Goal: Task Accomplishment & Management: Use online tool/utility

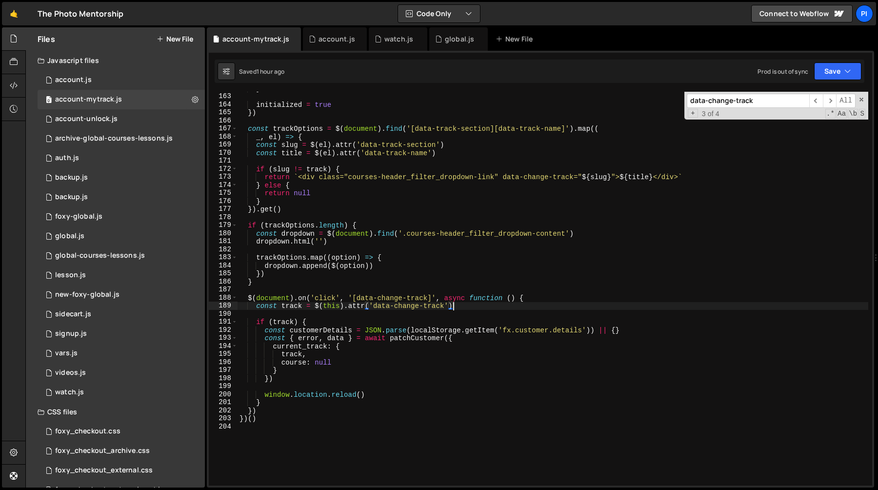
scroll to position [1303, 0]
click at [444, 46] on div "global.js" at bounding box center [458, 38] width 59 height 23
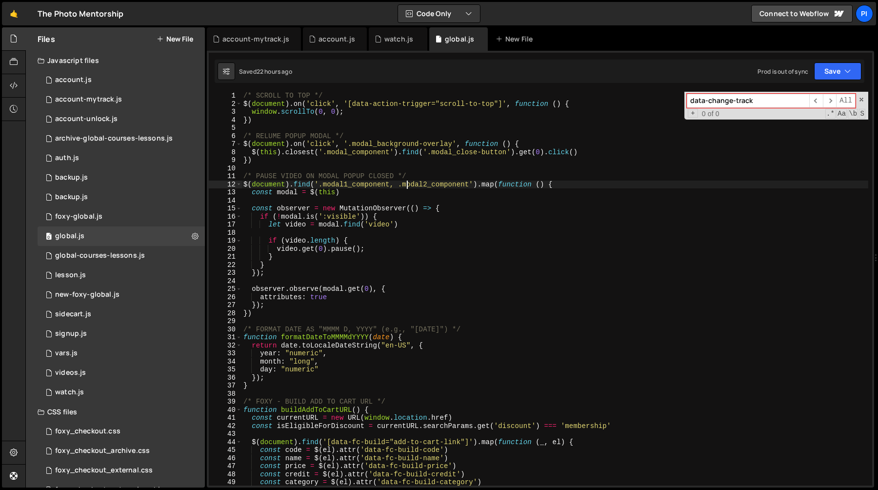
click at [406, 184] on div "/* SCROLL TO TOP */ $ ( document ) . on ( 'click' , '[data-action-trigger="scro…" at bounding box center [554, 297] width 627 height 410
click at [460, 182] on div "/* SCROLL TO TOP */ $ ( document ) . on ( 'click' , '[data-action-trigger="scro…" at bounding box center [554, 297] width 627 height 410
paste input "pricing_feature-list"
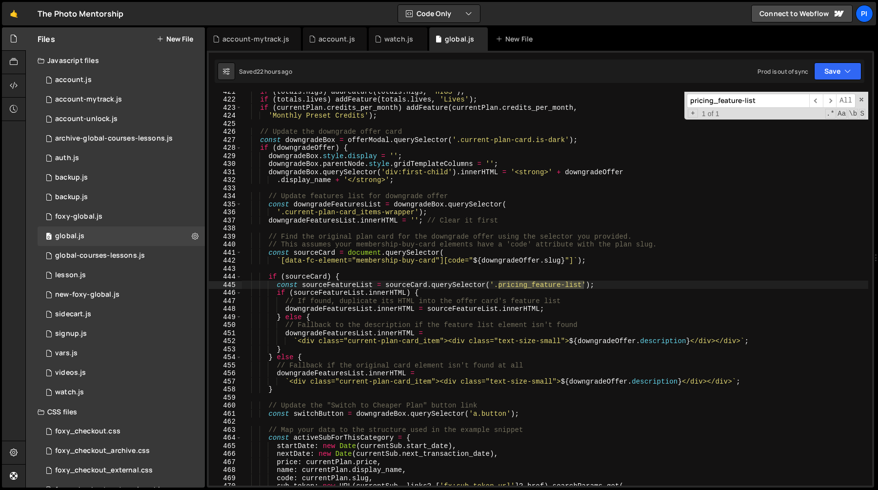
type input "pricing_feature-list"
click at [831, 103] on span "​" at bounding box center [830, 101] width 14 height 14
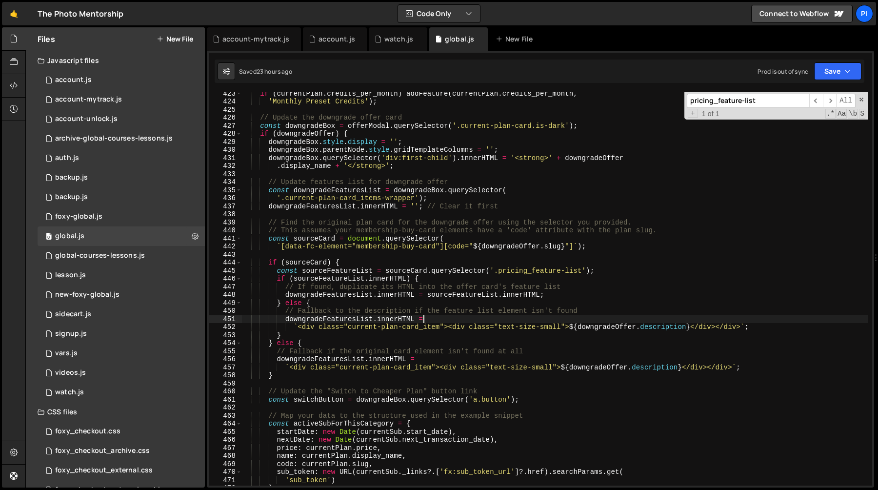
click at [494, 317] on div "if ( currentPlan . credits_per_month ) addFeature ( currentPlan . credits_per_m…" at bounding box center [554, 294] width 627 height 410
click at [285, 321] on div "if ( currentPlan . credits_per_month ) addFeature ( currentPlan . credits_per_m…" at bounding box center [554, 294] width 627 height 410
click at [860, 101] on span at bounding box center [861, 99] width 7 height 7
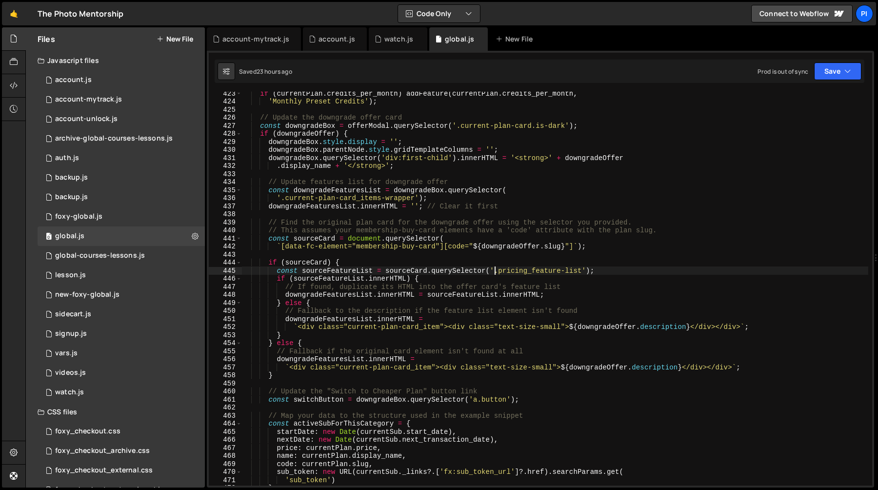
click at [495, 274] on div "if ( currentPlan . credits_per_month ) addFeature ( currentPlan . credits_per_m…" at bounding box center [554, 294] width 627 height 410
click at [583, 272] on div "if ( currentPlan . credits_per_month ) addFeature ( currentPlan . credits_per_m…" at bounding box center [554, 294] width 627 height 410
click at [339, 271] on div "if ( currentPlan . credits_per_month ) addFeature ( currentPlan . credits_per_m…" at bounding box center [554, 294] width 627 height 410
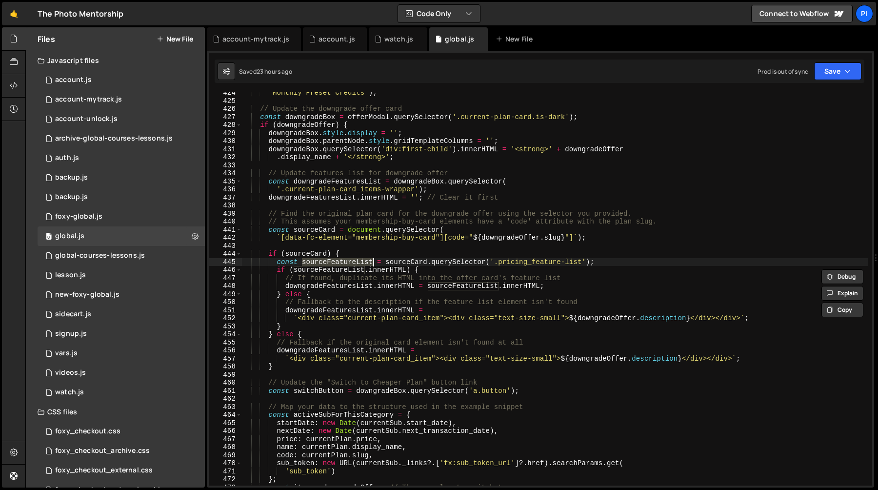
scroll to position [3385, 0]
click at [275, 271] on div "'Monthly Preset Credits' ) ; // Update the downgrade offer card const downgrade…" at bounding box center [554, 294] width 627 height 410
click at [277, 271] on div "'Monthly Preset Credits' ) ; // Update the downgrade offer card const downgrade…" at bounding box center [554, 294] width 627 height 410
click at [287, 323] on div "'Monthly Preset Credits' ) ; // Update the downgrade offer card const downgrade…" at bounding box center [554, 294] width 627 height 410
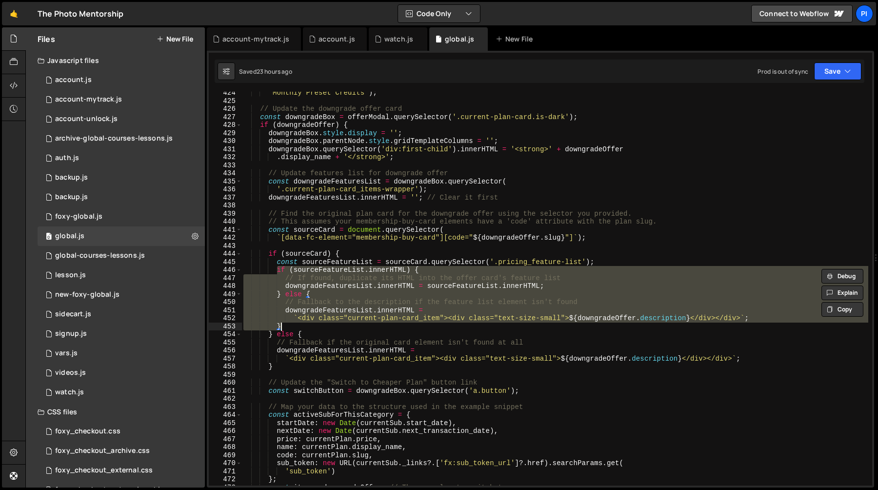
click at [287, 323] on div "'Monthly Preset Credits' ) ; // Update the downgrade offer card const downgrade…" at bounding box center [554, 294] width 627 height 410
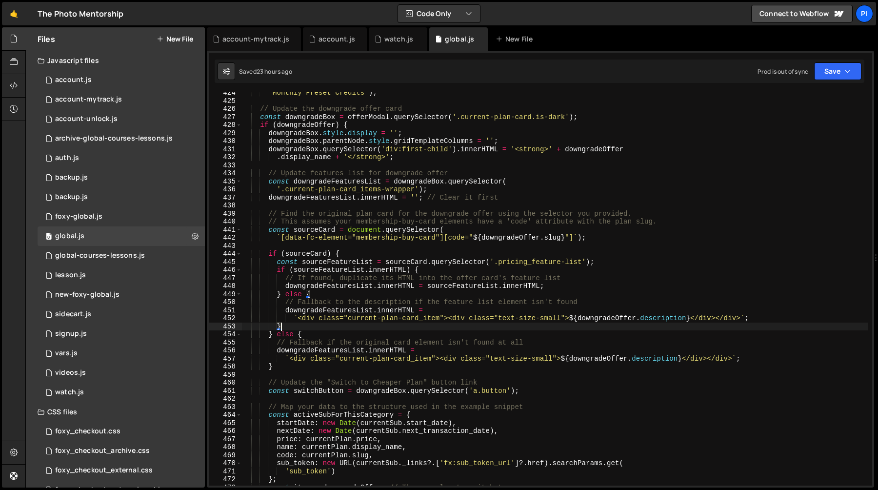
click at [640, 105] on div "'Monthly Preset Credits' ) ; // Update the downgrade offer card const downgrade…" at bounding box center [554, 294] width 627 height 410
click at [588, 157] on div "'Monthly Preset Credits' ) ; // Update the downgrade offer card const downgrade…" at bounding box center [554, 294] width 627 height 410
click at [422, 179] on div "'Monthly Preset Credits' ) ; // Update the downgrade offer card const downgrade…" at bounding box center [554, 294] width 627 height 410
click at [457, 180] on div "'Monthly Preset Credits' ) ; // Update the downgrade offer card const downgrade…" at bounding box center [554, 294] width 627 height 410
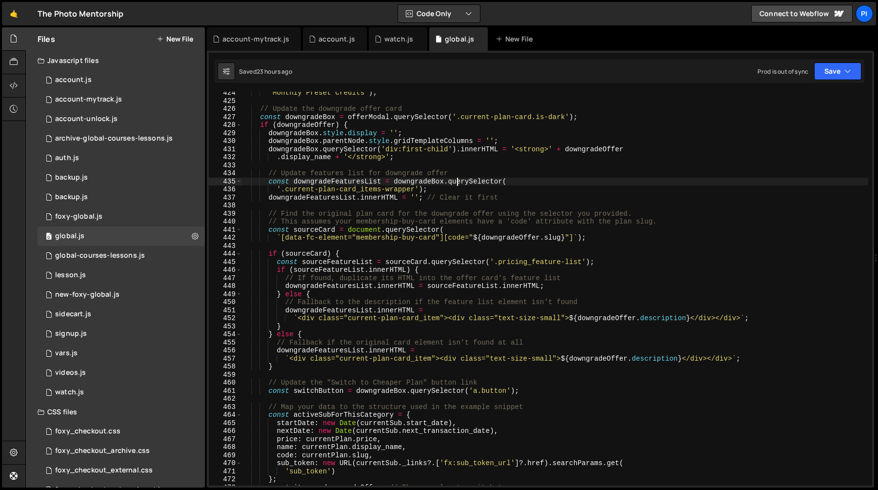
click at [457, 180] on div "'Monthly Preset Credits' ) ; // Update the downgrade offer card const downgrade…" at bounding box center [554, 294] width 627 height 410
click at [417, 180] on div "'Monthly Preset Credits' ) ; // Update the downgrade offer card const downgrade…" at bounding box center [554, 294] width 627 height 410
click at [365, 223] on div "'Monthly Preset Credits' ) ; // Update the downgrade offer card const downgrade…" at bounding box center [554, 294] width 627 height 410
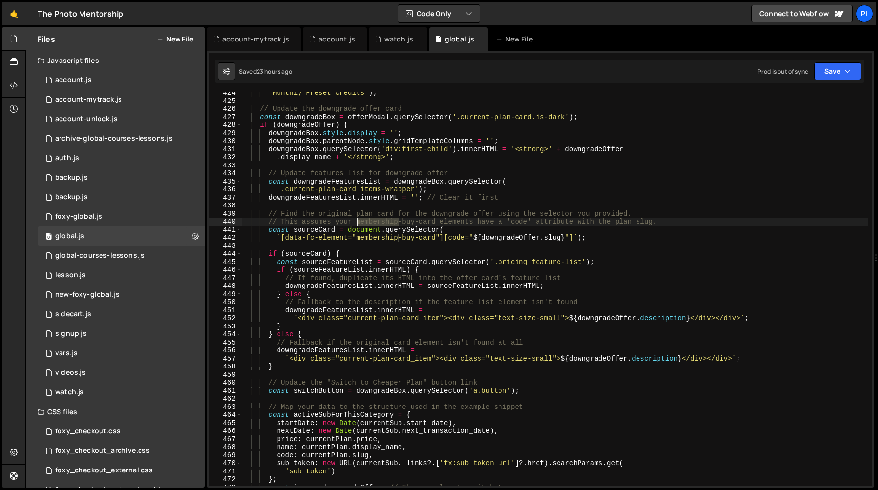
click at [365, 223] on div "'Monthly Preset Credits' ) ; // Update the downgrade offer card const downgrade…" at bounding box center [554, 294] width 627 height 410
click at [381, 221] on div "'Monthly Preset Credits' ) ; // Update the downgrade offer card const downgrade…" at bounding box center [554, 289] width 627 height 394
click at [381, 221] on div "'Monthly Preset Credits' ) ; // Update the downgrade offer card const downgrade…" at bounding box center [554, 294] width 627 height 410
click at [387, 223] on div "'Monthly Preset Credits' ) ; // Update the downgrade offer card const downgrade…" at bounding box center [554, 289] width 627 height 394
click at [387, 223] on div "'Monthly Preset Credits' ) ; // Update the downgrade offer card const downgrade…" at bounding box center [554, 294] width 627 height 410
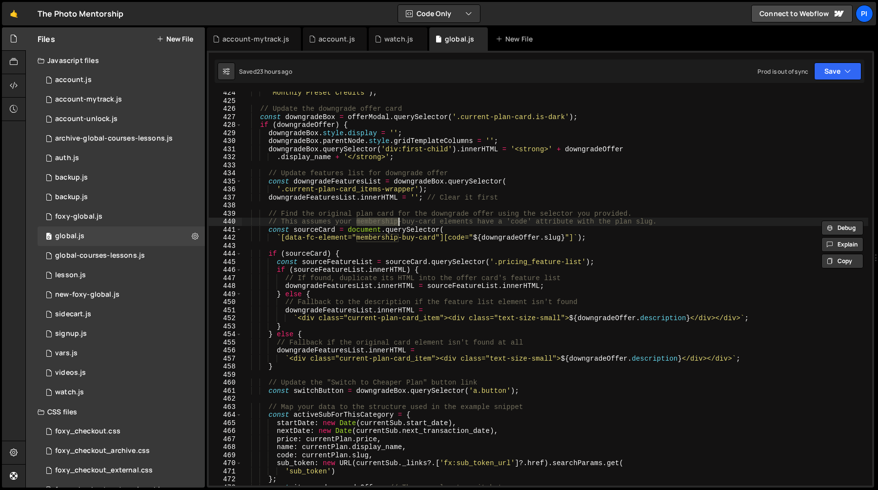
click at [374, 239] on div "'Monthly Preset Credits' ) ; // Update the downgrade offer card const downgrade…" at bounding box center [554, 294] width 627 height 410
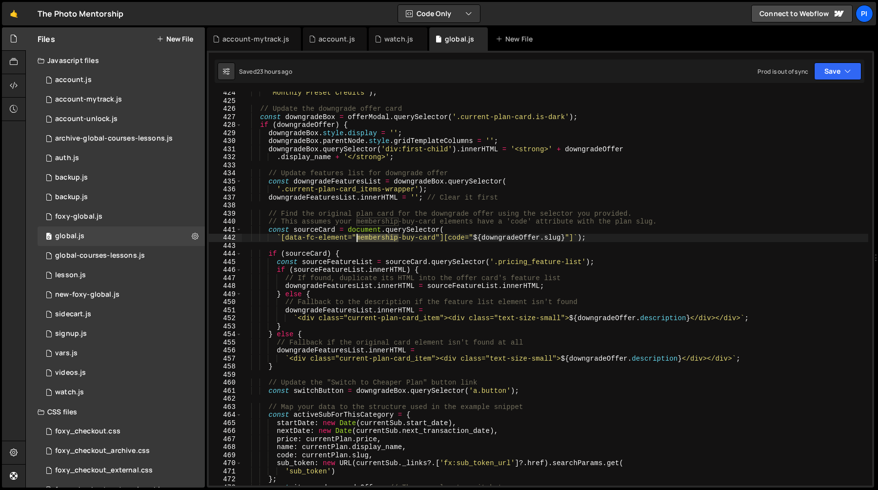
click at [374, 239] on div "'Monthly Preset Credits' ) ; // Update the downgrade offer card const downgrade…" at bounding box center [554, 294] width 627 height 410
click at [354, 240] on div "'Monthly Preset Credits' ) ; // Update the downgrade offer card const downgrade…" at bounding box center [554, 294] width 627 height 410
click at [355, 240] on div "'Monthly Preset Credits' ) ; // Update the downgrade offer card const downgrade…" at bounding box center [554, 294] width 627 height 410
click at [496, 263] on div "'Monthly Preset Credits' ) ; // Update the downgrade offer card const downgrade…" at bounding box center [554, 294] width 627 height 410
click at [583, 262] on div "'Monthly Preset Credits' ) ; // Update the downgrade offer card const downgrade…" at bounding box center [554, 294] width 627 height 410
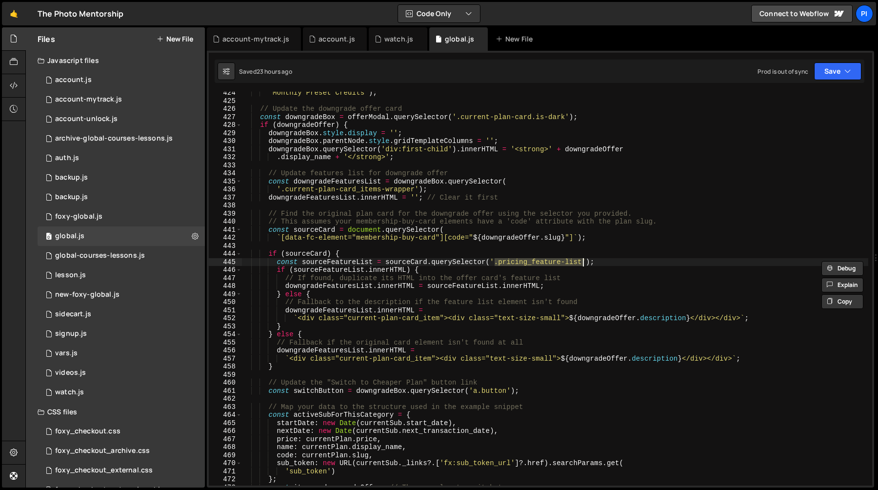
click at [411, 264] on div "'Monthly Preset Credits' ) ; // Update the downgrade offer card const downgrade…" at bounding box center [554, 294] width 627 height 410
click at [311, 255] on div "'Monthly Preset Credits' ) ; // Update the downgrade offer card const downgrade…" at bounding box center [554, 294] width 627 height 410
click at [509, 288] on div "'Monthly Preset Credits' ) ; // Update the downgrade offer card const downgrade…" at bounding box center [554, 294] width 627 height 410
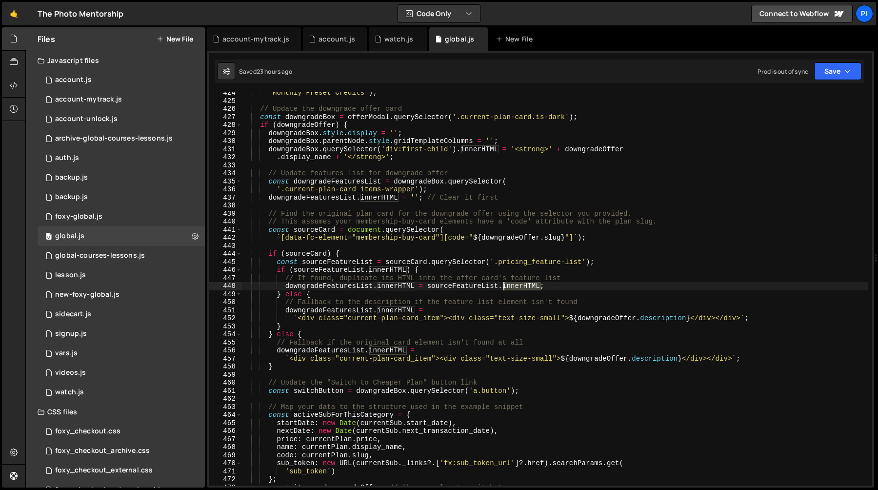
click at [509, 288] on div "'Monthly Preset Credits' ) ; // Update the downgrade offer card const downgrade…" at bounding box center [554, 294] width 627 height 410
click at [487, 302] on div "'Monthly Preset Credits' ) ; // Update the downgrade offer card const downgrade…" at bounding box center [554, 294] width 627 height 410
type textarea "// Fallback to the description if the feature list element isn't found"
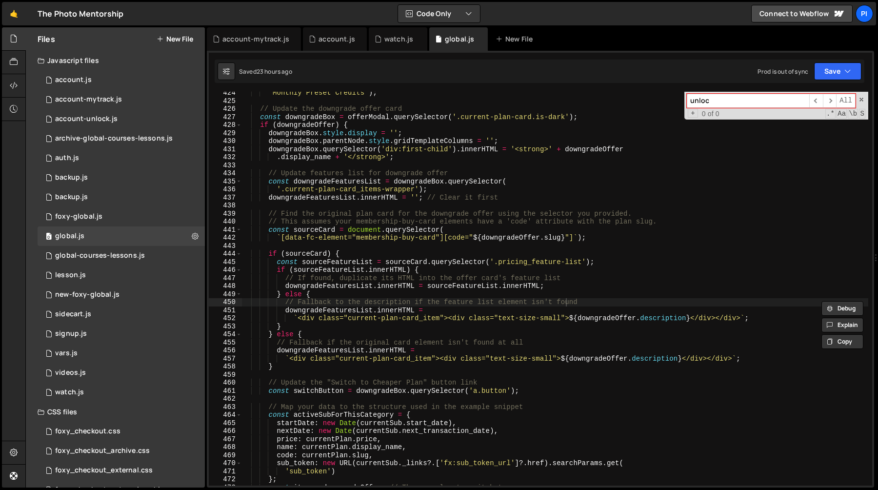
type input "unlock"
click at [449, 286] on div "'Monthly Preset Credits' ) ; // Update the downgrade offer card const downgrade…" at bounding box center [554, 294] width 627 height 410
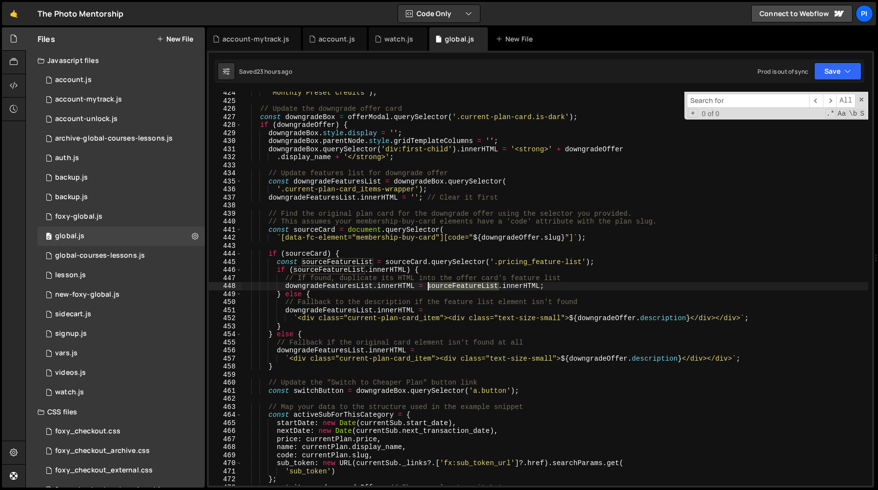
click at [449, 286] on div "'Monthly Preset Credits' ) ; // Update the downgrade offer card const downgrade…" at bounding box center [554, 294] width 627 height 410
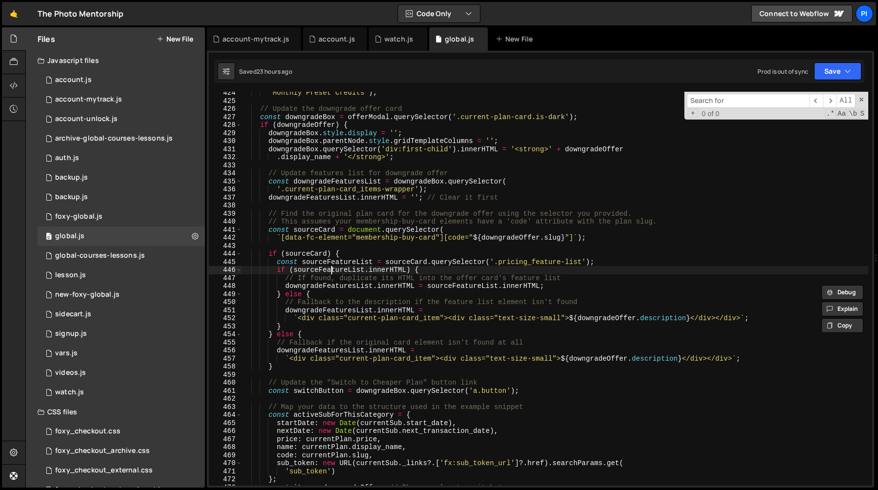
click at [331, 267] on div "'Monthly Preset Credits' ) ; // Update the downgrade offer card const downgrade…" at bounding box center [554, 294] width 627 height 410
click at [520, 289] on div "'Monthly Preset Credits' ) ; // Update the downgrade offer card const downgrade…" at bounding box center [554, 294] width 627 height 410
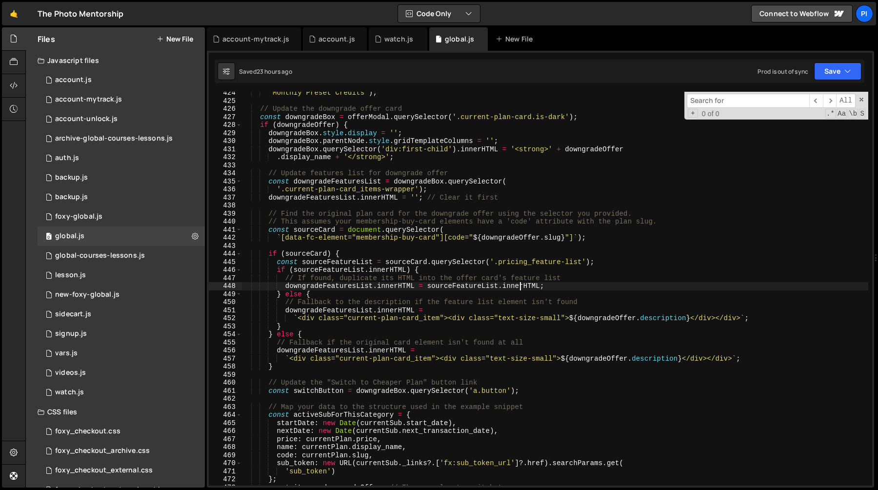
click at [520, 287] on div "'Monthly Preset Credits' ) ; // Update the downgrade offer card const downgrade…" at bounding box center [554, 294] width 627 height 410
click at [543, 286] on div "'Monthly Preset Credits' ) ; // Update the downgrade offer card const downgrade…" at bounding box center [554, 294] width 627 height 410
click at [328, 311] on div "'Monthly Preset Credits' ) ; // Update the downgrade offer card const downgrade…" at bounding box center [554, 294] width 627 height 410
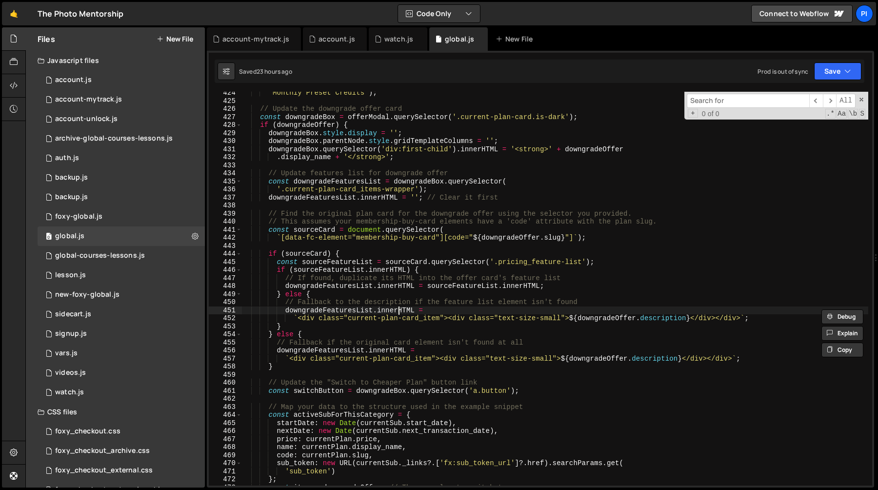
click at [399, 308] on div "'Monthly Preset Credits' ) ; // Update the downgrade offer card const downgrade…" at bounding box center [554, 294] width 627 height 410
click at [391, 314] on div "'Monthly Preset Credits' ) ; // Update the downgrade offer card const downgrade…" at bounding box center [554, 294] width 627 height 410
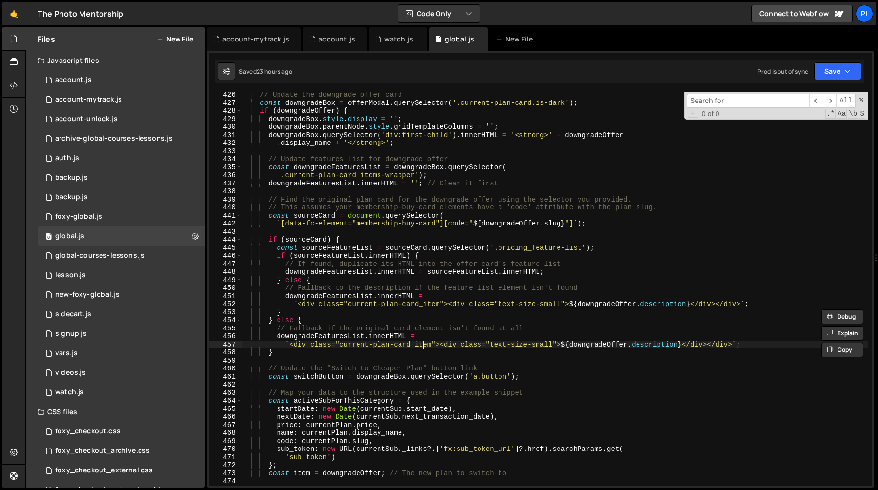
click at [425, 341] on div "// Update the downgrade offer card const downgradeBox = offerModal . querySelec…" at bounding box center [554, 296] width 627 height 410
click at [610, 306] on div "// Update the downgrade offer card const downgradeBox = offerModal . querySelec…" at bounding box center [554, 296] width 627 height 410
click at [671, 299] on div "// Update the downgrade offer card const downgradeBox = offerModal . querySelec…" at bounding box center [554, 296] width 627 height 410
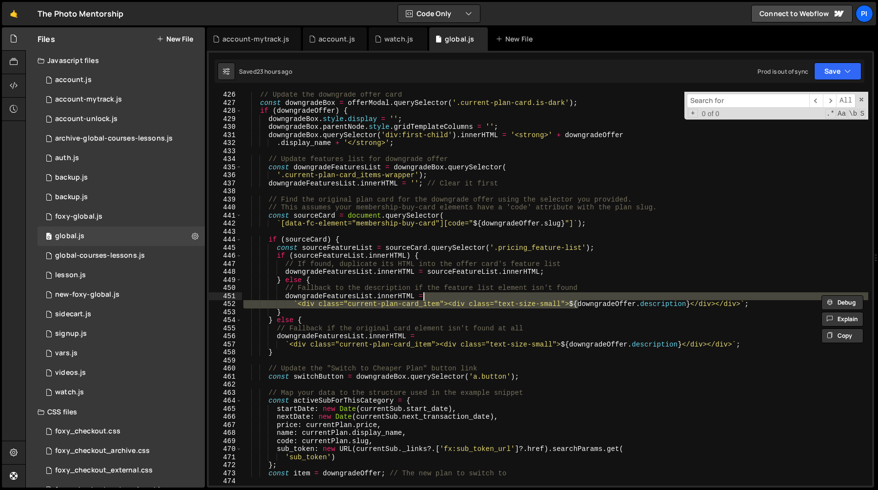
click at [685, 302] on div "// Update the downgrade offer card const downgradeBox = offerModal . querySelec…" at bounding box center [554, 296] width 627 height 410
type textarea "`<div class="current-plan-card_item"><div class="text-size-small">${downgradeOf…"
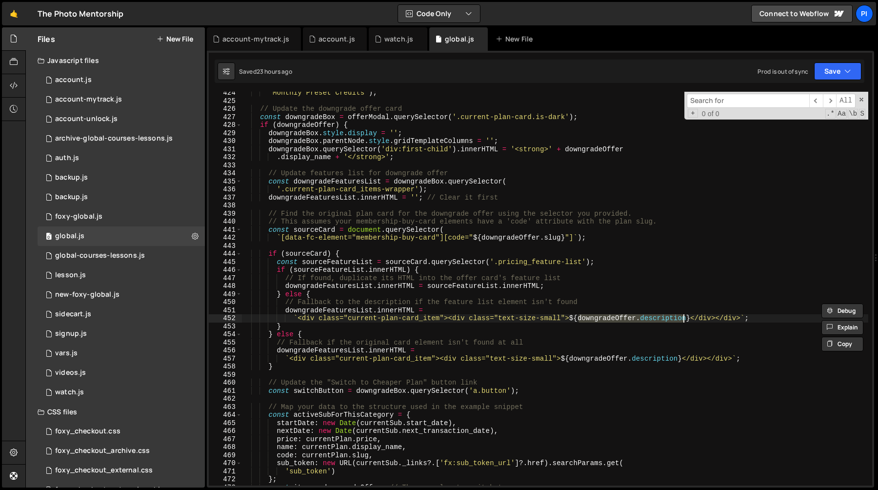
scroll to position [3382, 0]
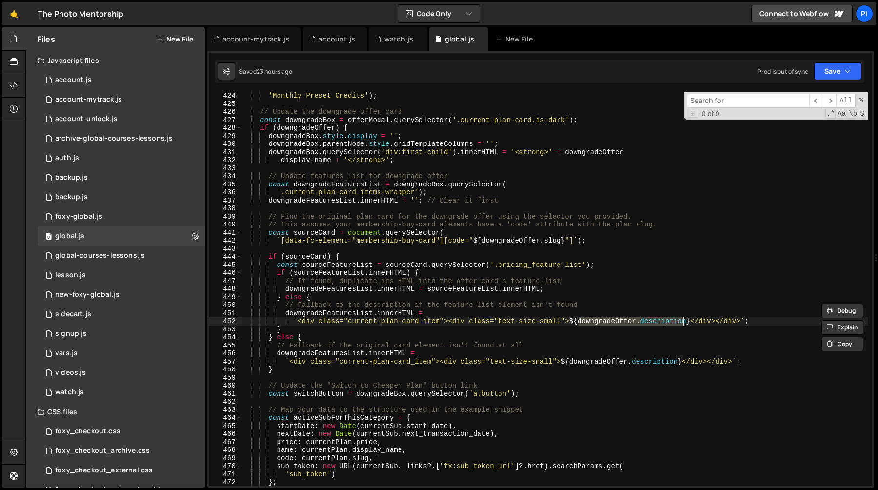
click at [610, 321] on div "'Monthly Preset Credits' ) ; // Update the downgrade offer card const downgrade…" at bounding box center [554, 289] width 627 height 394
click at [610, 321] on div "'Monthly Preset Credits' ) ; // Update the downgrade offer card const downgrade…" at bounding box center [554, 297] width 627 height 410
click at [817, 99] on span "​" at bounding box center [816, 101] width 14 height 14
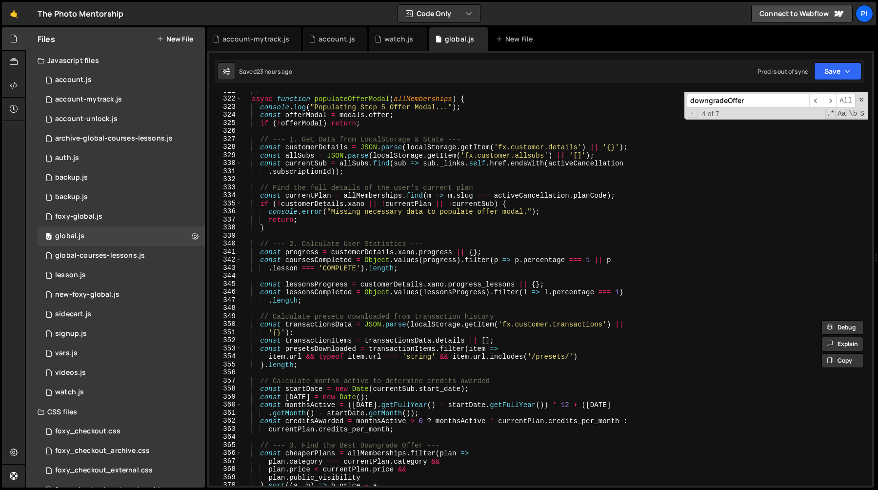
scroll to position [2465, 0]
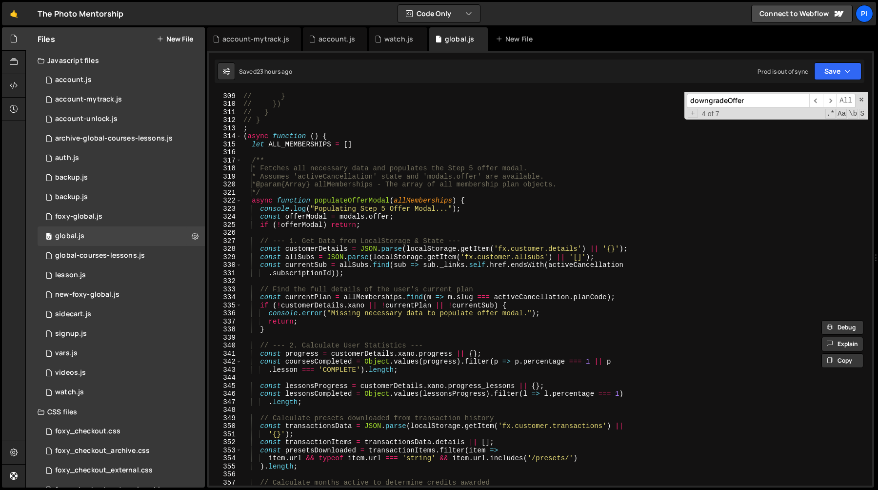
paste input "ata-field"
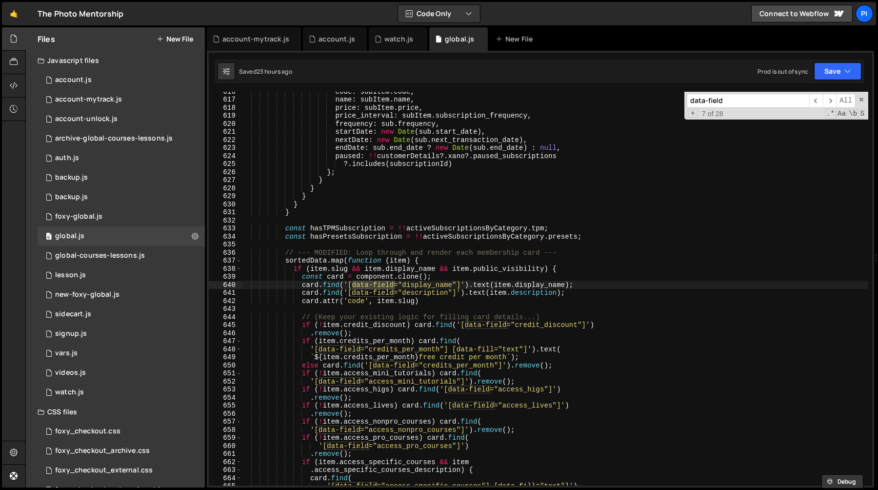
scroll to position [4974, 0]
click at [832, 101] on span "​" at bounding box center [830, 101] width 14 height 14
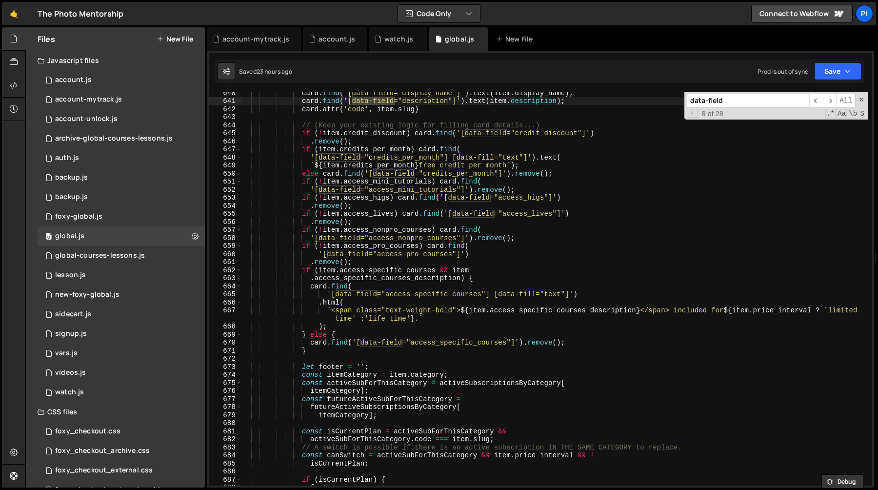
scroll to position [5164, 0]
type input "data-field"
click at [768, 196] on div "card . find ( '[data-field="display_name"]' ) . text ( item . display_name ) ; …" at bounding box center [554, 294] width 627 height 410
click at [863, 99] on span at bounding box center [861, 99] width 7 height 7
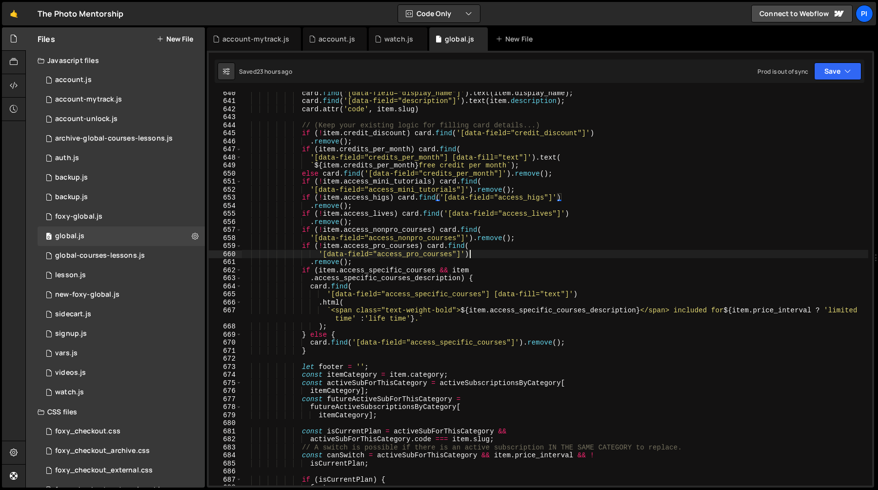
click at [651, 254] on div "card . find ( '[data-field="display_name"]' ) . text ( item . display_name ) ; …" at bounding box center [554, 294] width 627 height 410
click at [304, 199] on div "card . find ( '[data-field="display_name"]' ) . text ( item . display_name ) ; …" at bounding box center [554, 294] width 627 height 410
click at [368, 202] on div "card . find ( '[data-field="display_name"]' ) . text ( item . display_name ) ; …" at bounding box center [554, 294] width 627 height 410
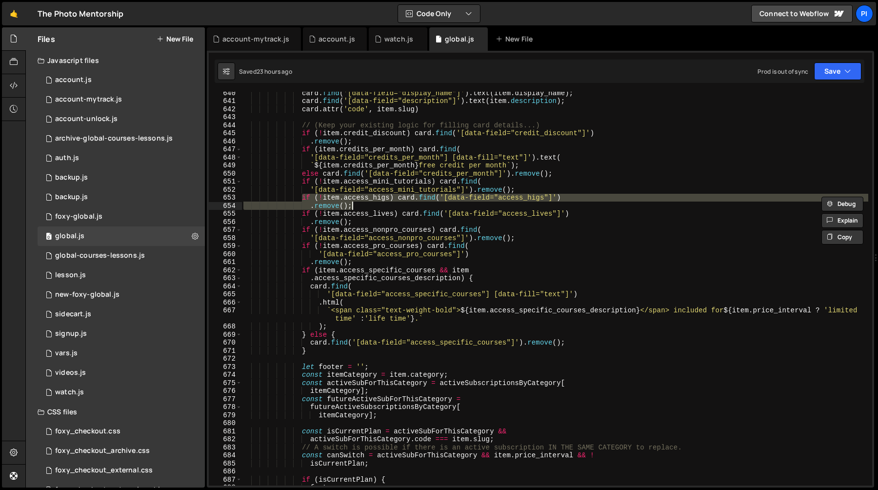
click at [365, 204] on div "card . find ( '[data-field="display_name"]' ) . text ( item . display_name ) ; …" at bounding box center [554, 289] width 627 height 394
click at [303, 199] on div "card . find ( '[data-field="display_name"]' ) . text ( item . display_name ) ; …" at bounding box center [554, 294] width 627 height 410
click at [303, 199] on div "card . find ( '[data-field="display_name"]' ) . text ( item . display_name ) ; …" at bounding box center [554, 289] width 627 height 394
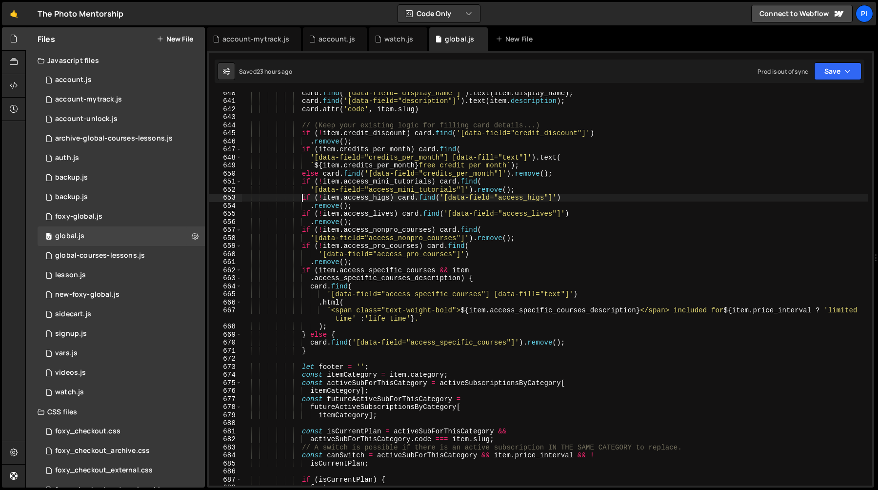
click at [367, 206] on div "card . find ( '[data-field="display_name"]' ) . text ( item . display_name ) ; …" at bounding box center [554, 294] width 627 height 410
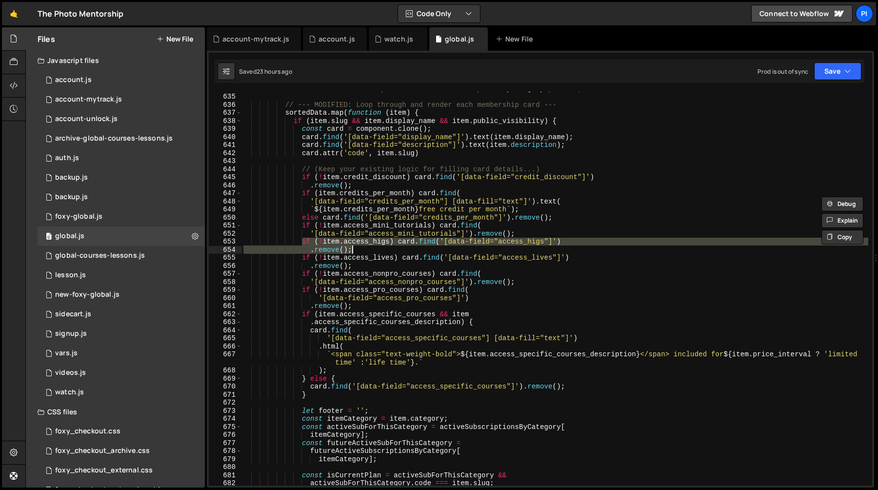
scroll to position [5120, 0]
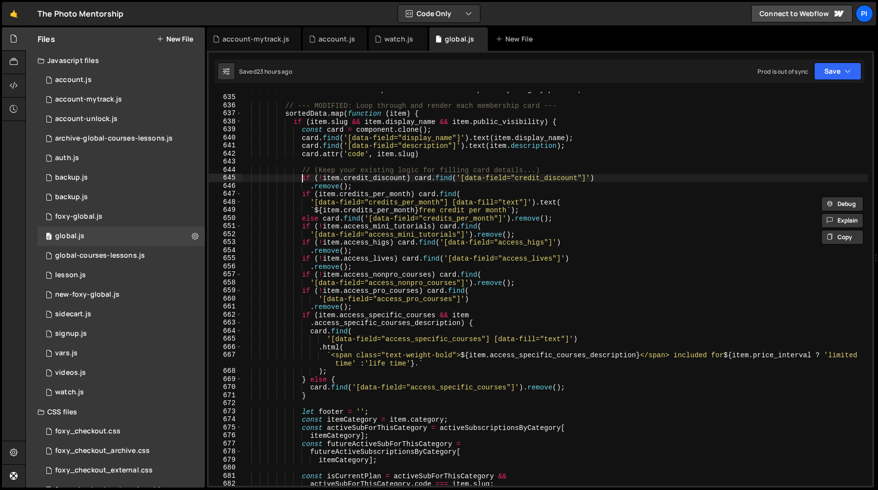
click at [303, 179] on div "const hasPresetsSubscription = !! activeSubscriptionsByCategory . presets ; // …" at bounding box center [554, 290] width 627 height 410
click at [366, 186] on div "const hasPresetsSubscription = !! activeSubscriptionsByCategory . presets ; // …" at bounding box center [554, 290] width 627 height 410
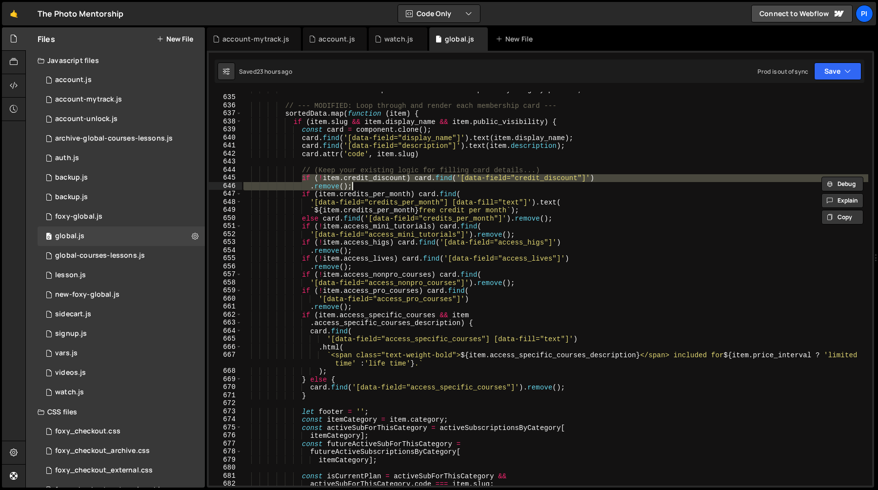
click at [563, 169] on div "const hasPresetsSubscription = !! activeSubscriptionsByCategory . presets ; // …" at bounding box center [554, 290] width 627 height 410
type textarea "// (Keep your existing logic for filling card details...)"
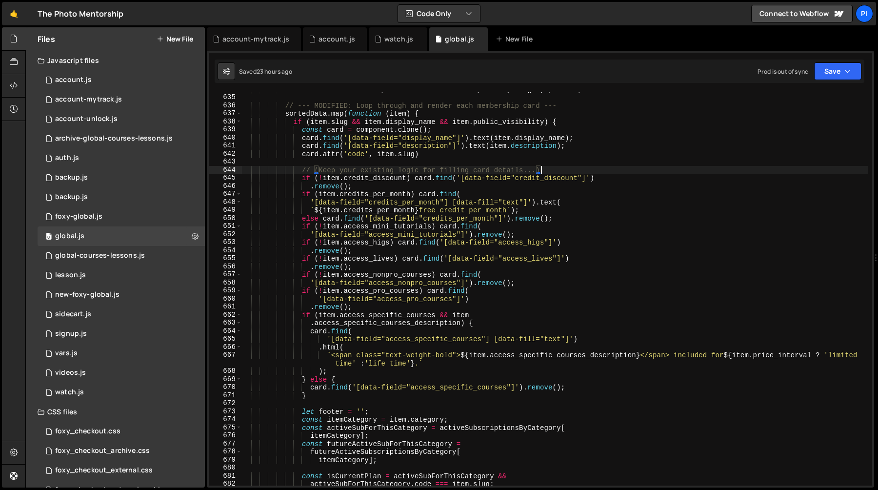
scroll to position [0, 3]
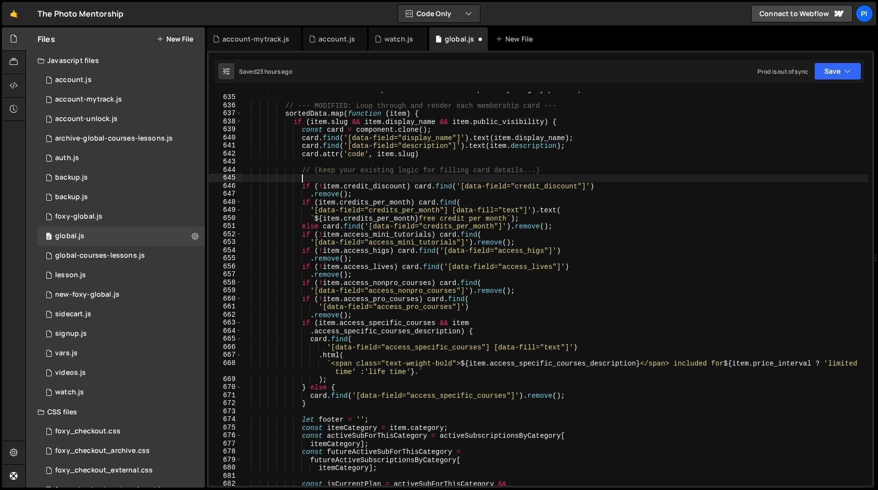
paste textarea ".remove();"
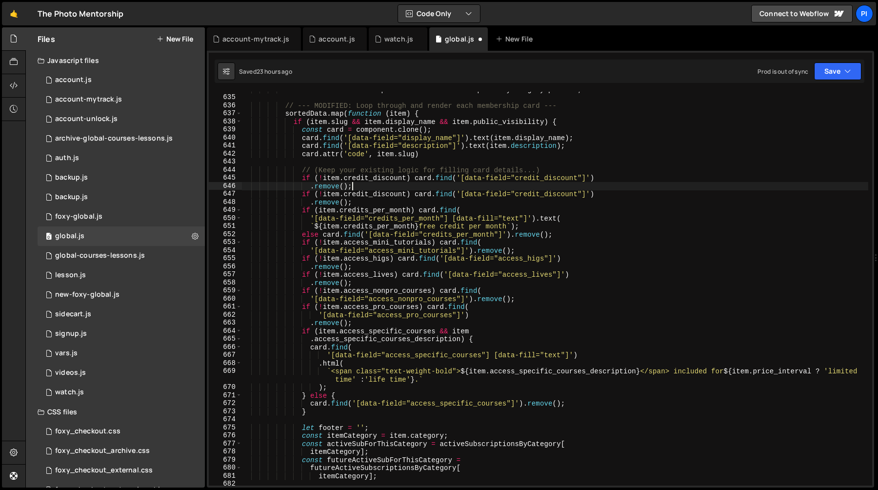
click at [374, 179] on div "const hasPresetsSubscription = !! activeSubscriptionsByCategory . presets ; // …" at bounding box center [554, 290] width 627 height 410
click at [535, 194] on div "const hasPresetsSubscription = !! activeSubscriptionsByCategory . presets ; // …" at bounding box center [554, 290] width 627 height 410
click at [607, 195] on div "const hasPresetsSubscription = !! activeSubscriptionsByCategory . presets ; // …" at bounding box center [554, 290] width 627 height 410
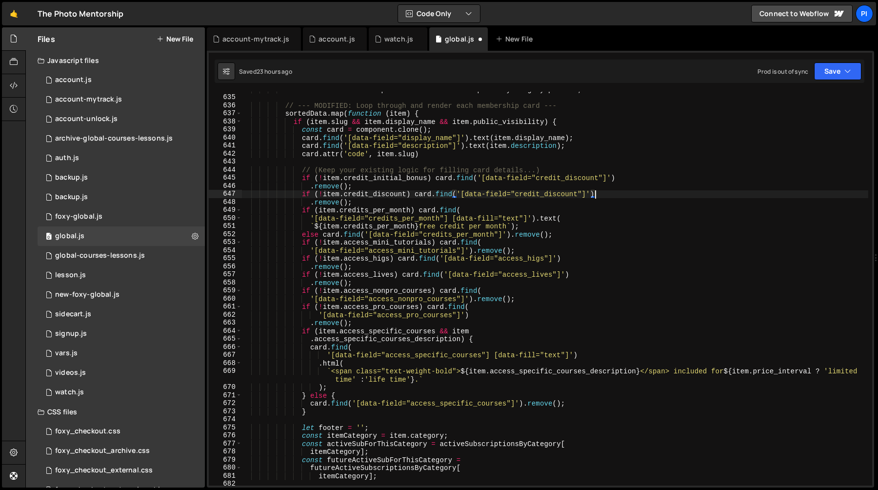
click at [550, 195] on div "const hasPresetsSubscription = !! activeSubscriptionsByCategory . presets ; // …" at bounding box center [554, 290] width 627 height 410
click at [358, 195] on div "const hasPresetsSubscription = !! activeSubscriptionsByCategory . presets ; // …" at bounding box center [554, 290] width 627 height 410
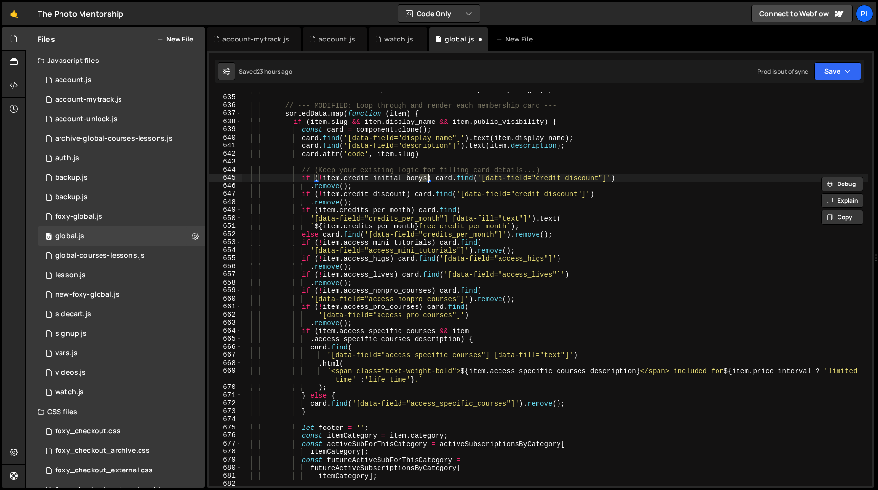
type textarea "if (!item.credit_discount) card.find('[data-field="credit_discount"]')"
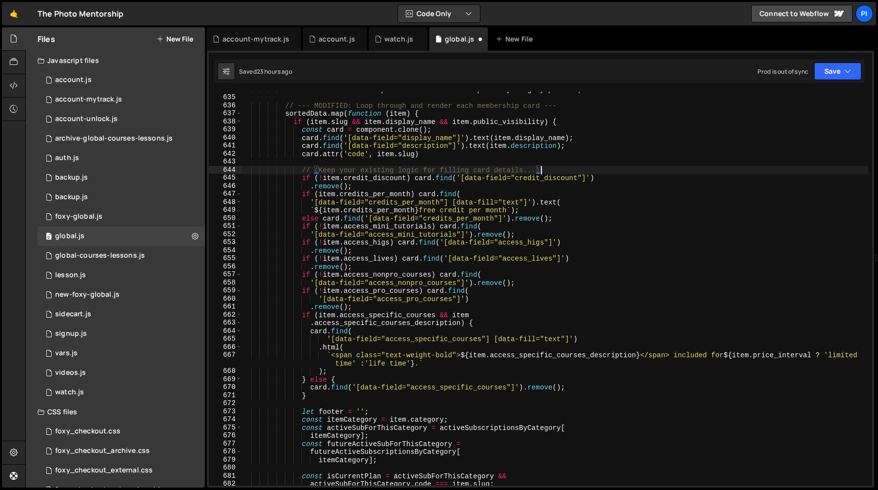
click at [595, 216] on div "const hasPresetsSubscription = !! activeSubscriptionsByCategory . presets ; // …" at bounding box center [554, 290] width 627 height 410
type textarea "else card.find('[data-field="credits_per_month"]').remove();"
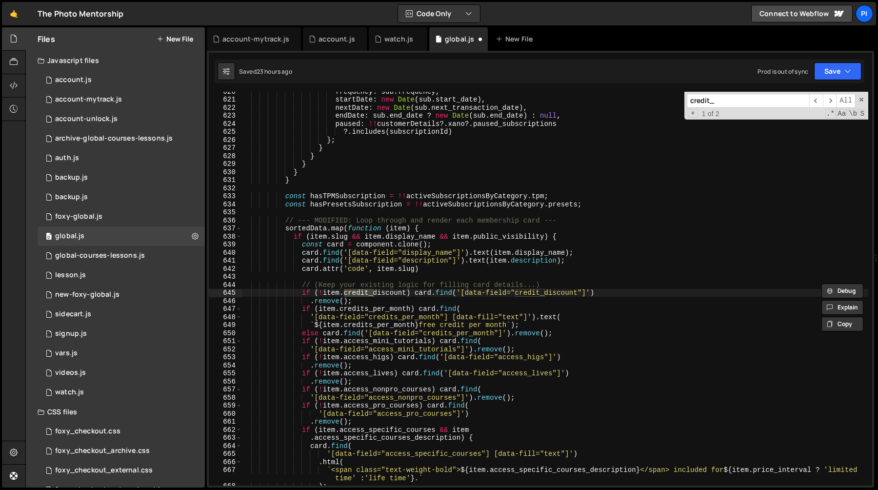
scroll to position [5006, 0]
type input "credit_per_month"
click at [534, 246] on div "frequency : sub . frequency , startDate : new Date ( sub . start_date ) , nextD…" at bounding box center [554, 292] width 627 height 410
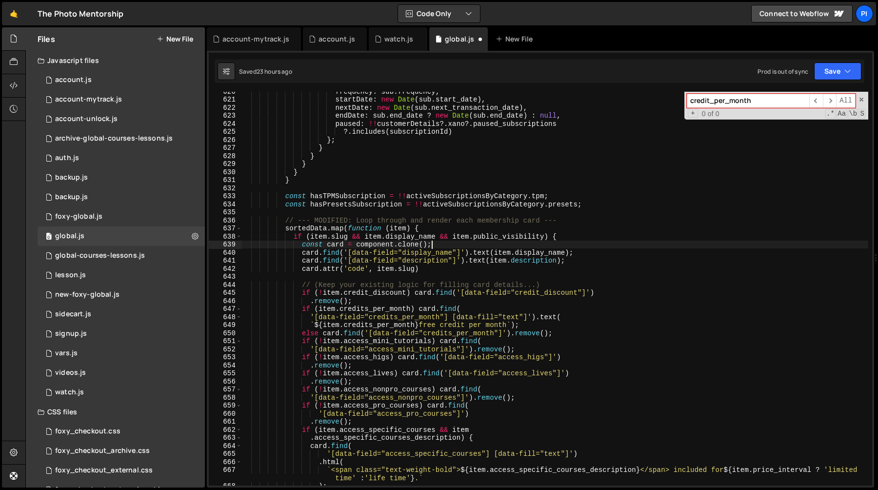
click at [482, 293] on div "frequency : sub . frequency , startDate : new Date ( sub . start_date ) , nextD…" at bounding box center [554, 292] width 627 height 410
type textarea "if (!item.credit_discount) card.find('[data-field="credit_discount"]')"
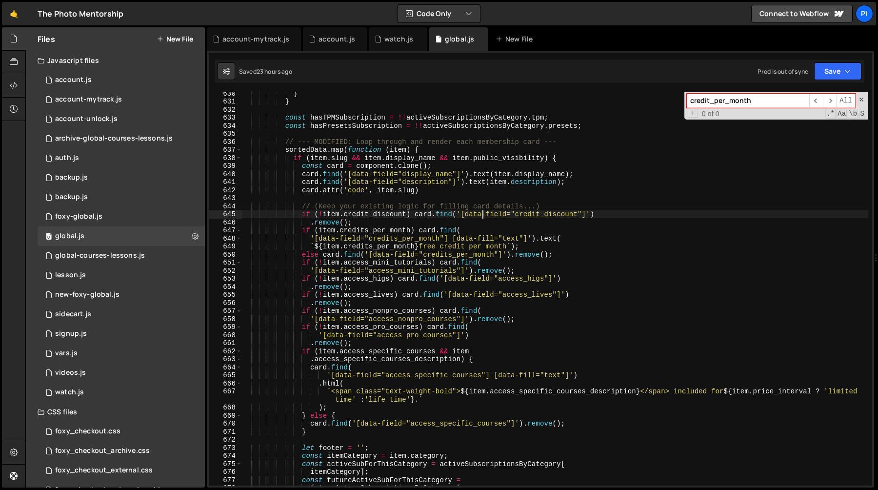
scroll to position [5077, 0]
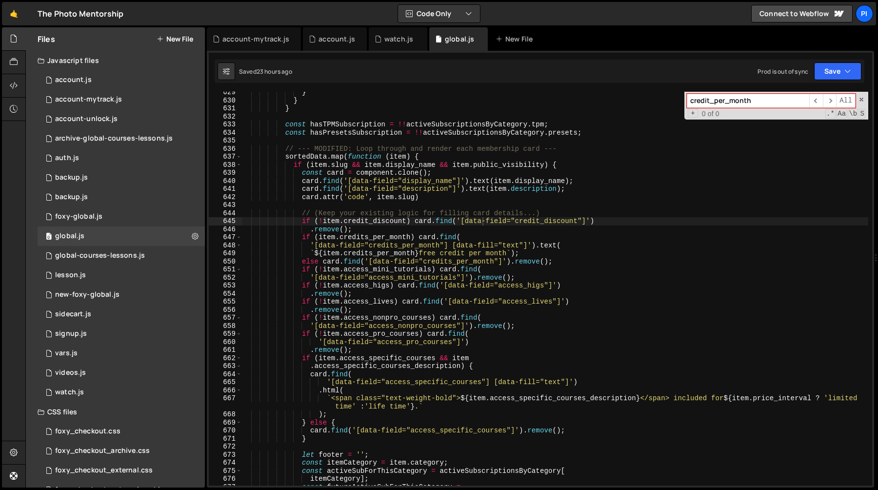
click at [709, 98] on input "credit_per_month" at bounding box center [748, 101] width 122 height 14
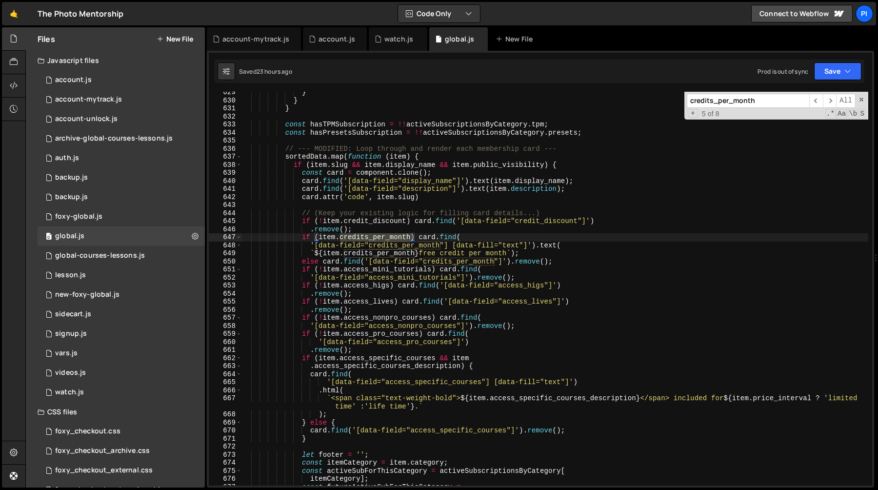
type input "credits_per_month"
click at [391, 234] on div "} } } const hasTPMSubscription = !! activeSubscriptionsByCategory . tpm ; const…" at bounding box center [554, 289] width 627 height 394
click at [391, 234] on div "} } } const hasTPMSubscription = !! activeSubscriptionsByCategory . tpm ; const…" at bounding box center [554, 293] width 627 height 410
click at [304, 237] on div "} } } const hasTPMSubscription = !! activeSubscriptionsByCategory . tpm ; const…" at bounding box center [554, 293] width 627 height 410
click at [535, 251] on div "} } } const hasTPMSubscription = !! activeSubscriptionsByCategory . tpm ; const…" at bounding box center [554, 293] width 627 height 410
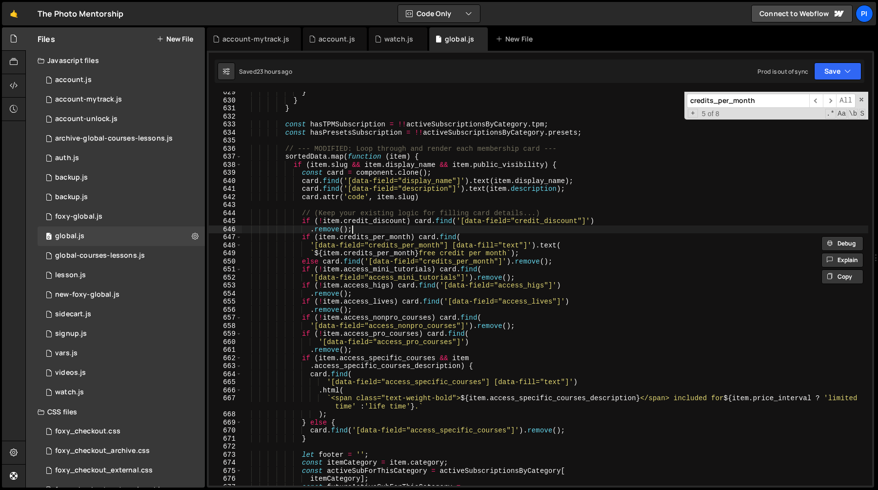
click at [444, 226] on div "} } } const hasTPMSubscription = !! activeSubscriptionsByCategory . tpm ; const…" at bounding box center [554, 293] width 627 height 410
type textarea "// (Keep your existing logic for filling card details...)"
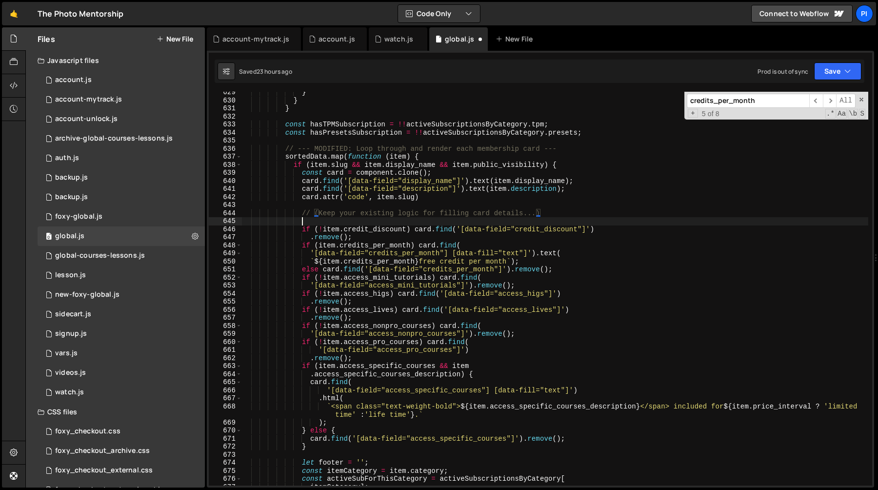
paste textarea "`${item.credits_per_month} free credit per month`);"
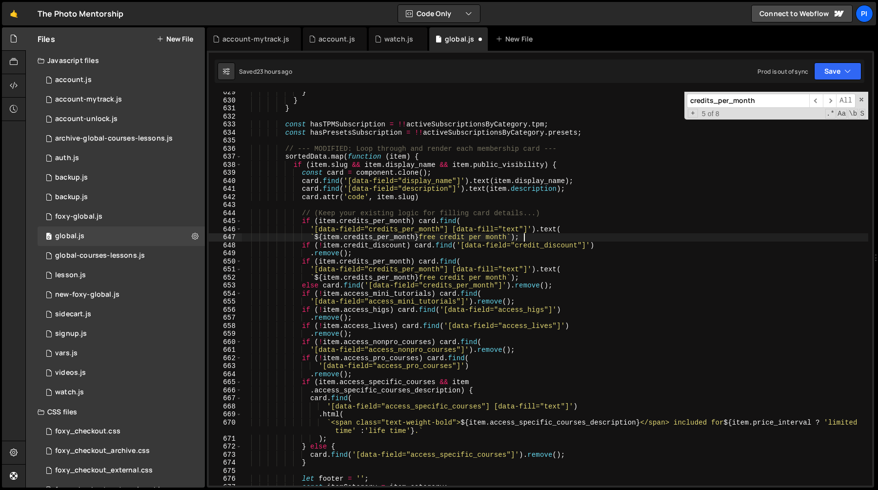
click at [373, 223] on div "} } } const hasTPMSubscription = !! activeSubscriptionsByCategory . tpm ; const…" at bounding box center [554, 293] width 627 height 410
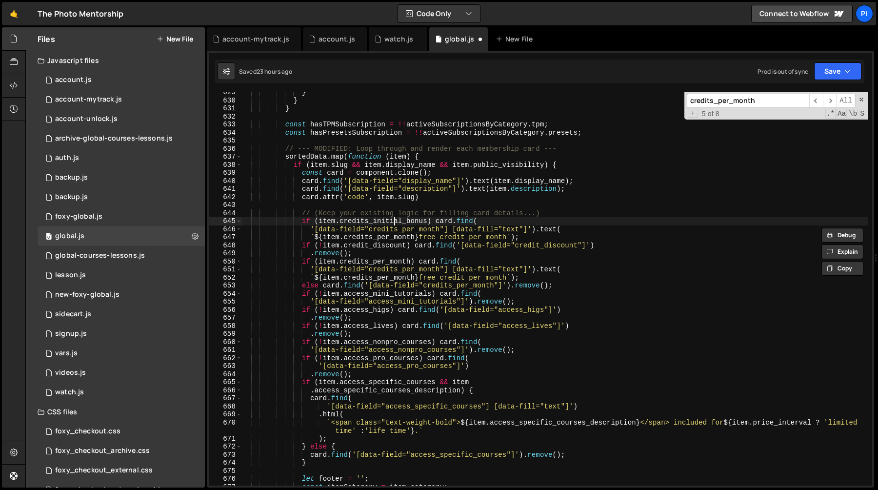
click at [396, 219] on div "} } } const hasTPMSubscription = !! activeSubscriptionsByCategory . tpm ; const…" at bounding box center [554, 293] width 627 height 410
click at [408, 227] on div "} } } const hasTPMSubscription = !! activeSubscriptionsByCategory . tpm ; const…" at bounding box center [554, 293] width 627 height 410
paste textarea "initial_bonus"
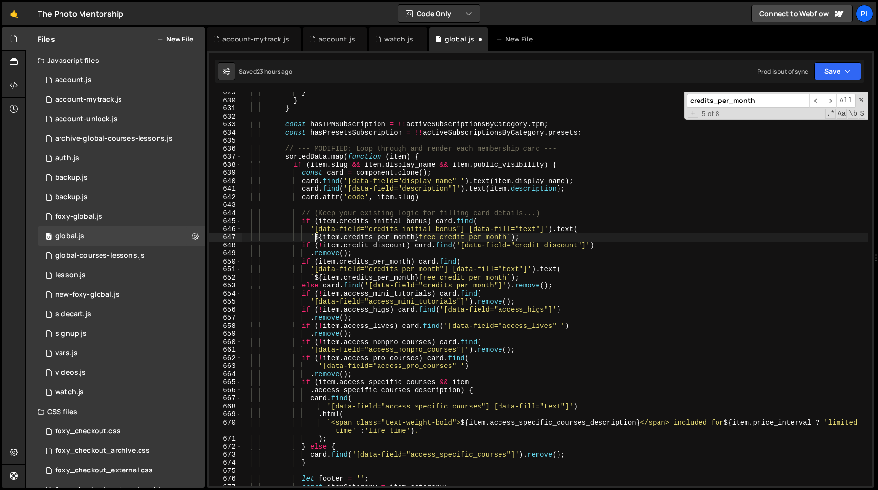
click at [314, 237] on div "} } } const hasTPMSubscription = !! activeSubscriptionsByCategory . tpm ; const…" at bounding box center [554, 293] width 627 height 410
paste textarea "Initial purchase includes +1 credits"
paste textarea "${item.credits_per_month}"
click at [382, 221] on div "} } } const hasTPMSubscription = !! activeSubscriptionsByCategory . tpm ; const…" at bounding box center [554, 293] width 627 height 410
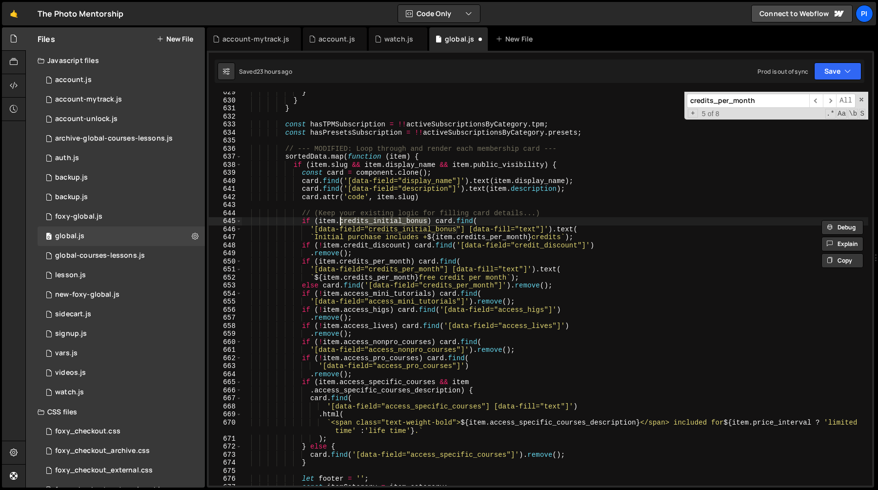
click at [504, 237] on div "} } } const hasTPMSubscription = !! activeSubscriptionsByCategory . tpm ; const…" at bounding box center [554, 293] width 627 height 410
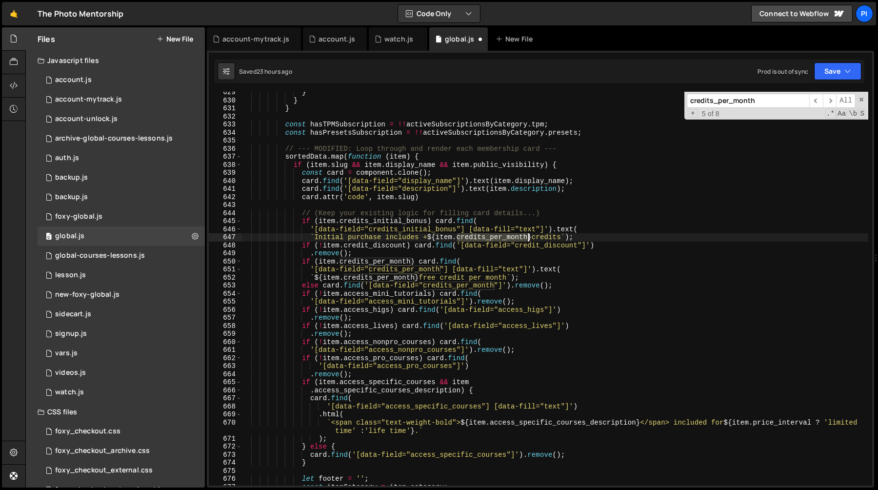
click at [504, 237] on div "} } } const hasTPMSubscription = !! activeSubscriptionsByCategory . tpm ; const…" at bounding box center [554, 293] width 627 height 410
paste textarea "initial_bonus"
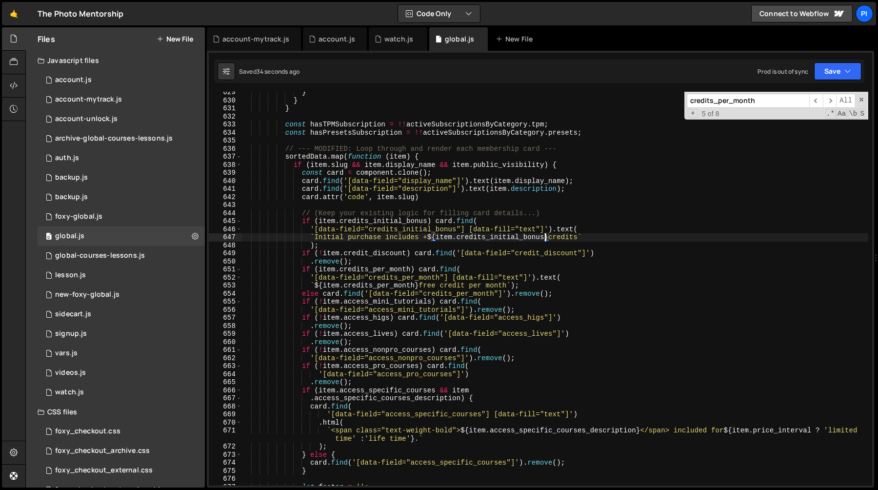
click at [302, 296] on div "} } } const hasTPMSubscription = !! activeSubscriptionsByCategory . tpm ; const…" at bounding box center [554, 293] width 627 height 410
click at [578, 296] on div "} } } const hasTPMSubscription = !! activeSubscriptionsByCategory . tpm ; const…" at bounding box center [554, 293] width 627 height 410
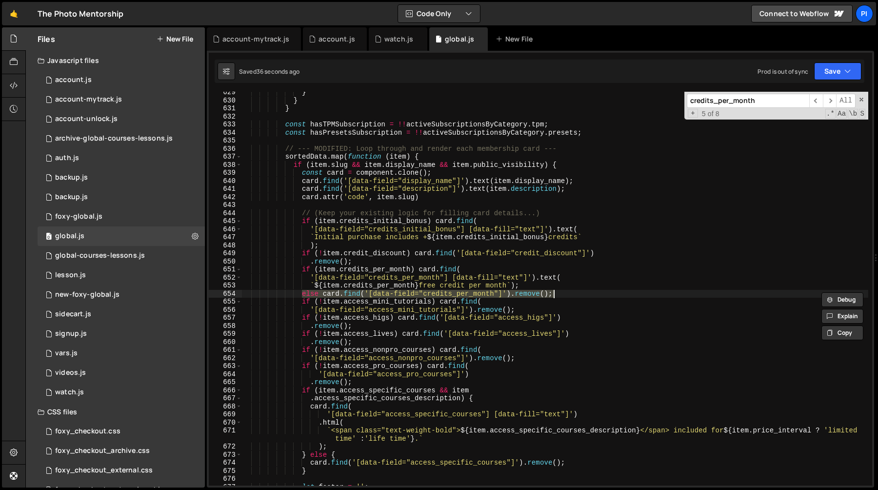
click at [384, 241] on div "} } } const hasTPMSubscription = !! activeSubscriptionsByCategory . tpm ; const…" at bounding box center [554, 293] width 627 height 410
type textarea ");"
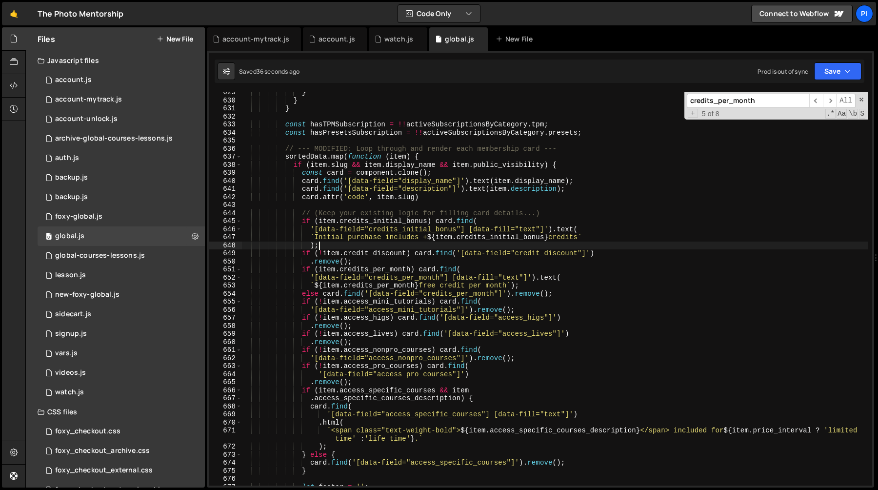
scroll to position [0, 4]
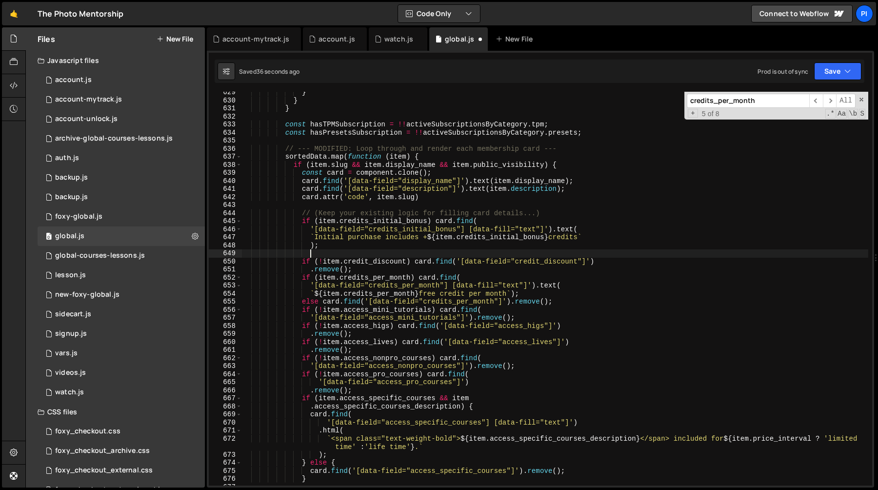
paste textarea "else card.find('[data-field="credits_per_month"]').remove();"
click at [414, 228] on div "} } } const hasTPMSubscription = !! activeSubscriptionsByCategory . tpm ; const…" at bounding box center [554, 293] width 627 height 410
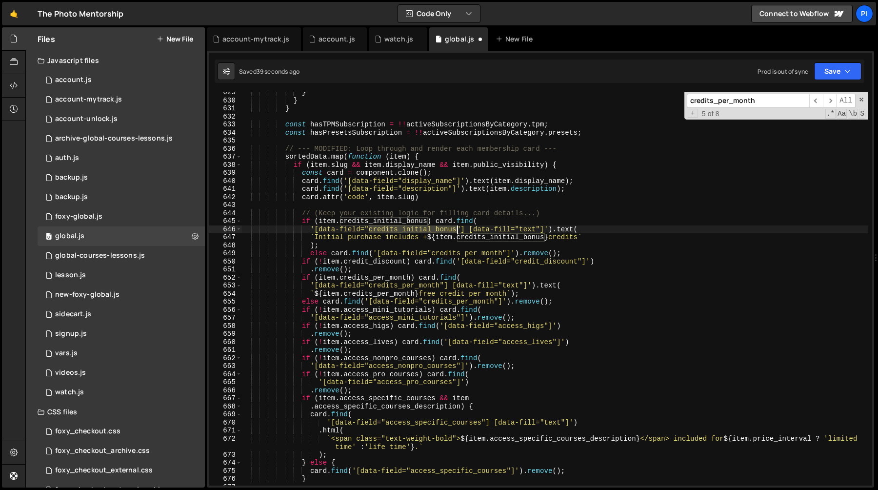
click at [414, 228] on div "} } } const hasTPMSubscription = !! activeSubscriptionsByCategory . tpm ; const…" at bounding box center [554, 293] width 627 height 410
click at [457, 252] on div "} } } const hasTPMSubscription = !! activeSubscriptionsByCategory . tpm ; const…" at bounding box center [554, 293] width 627 height 410
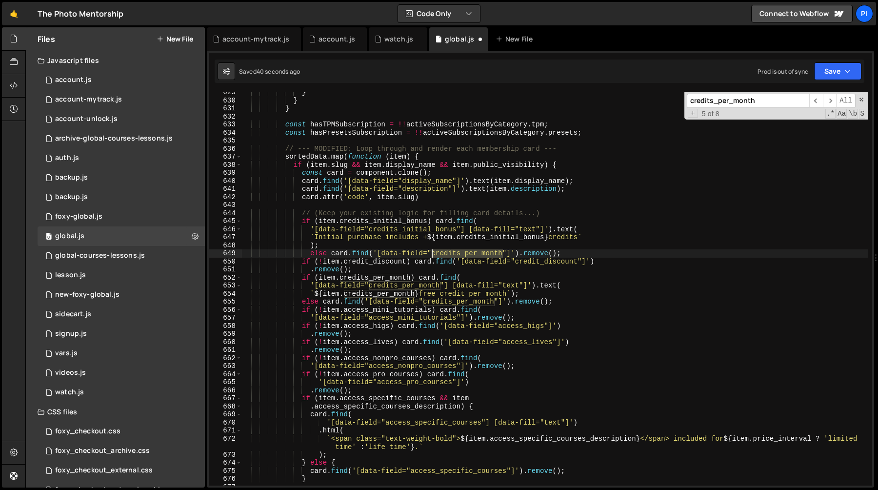
click at [457, 252] on div "} } } const hasTPMSubscription = !! activeSubscriptionsByCategory . tpm ; const…" at bounding box center [554, 293] width 627 height 410
paste textarea "initial_bonus"
click at [470, 245] on div "} } } const hasTPMSubscription = !! activeSubscriptionsByCategory . tpm ; const…" at bounding box center [554, 293] width 627 height 410
click at [550, 238] on div "} } } const hasTPMSubscription = !! activeSubscriptionsByCategory . tpm ; const…" at bounding box center [554, 293] width 627 height 410
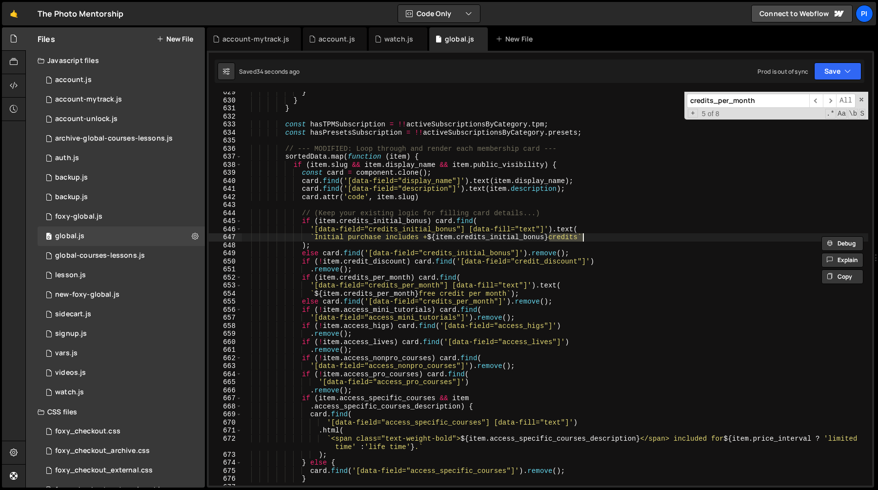
paste textarea "5 Bonus Credits with Initial Purchase"
click at [559, 233] on div "} } } const hasTPMSubscription = !! activeSubscriptionsByCategory . tpm ; const…" at bounding box center [554, 293] width 627 height 410
type textarea "`${item.credits_initial_bonus} bonus credits with initial purchase`"
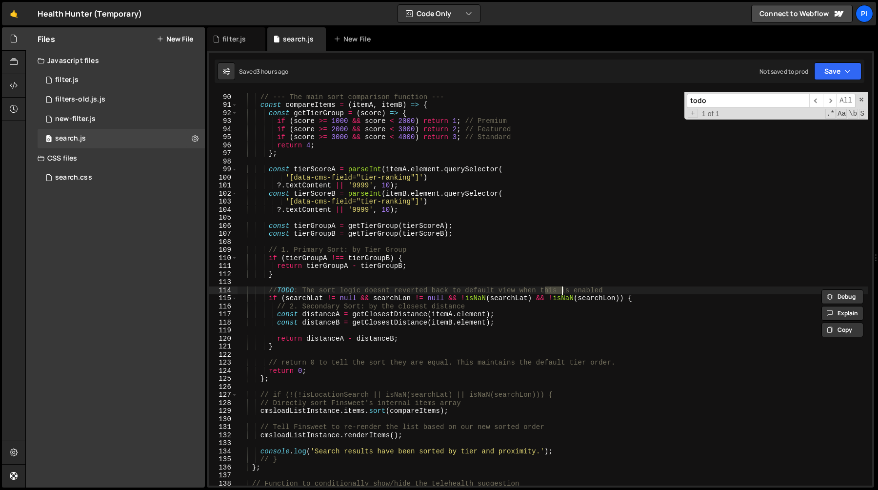
scroll to position [2675, 0]
